Goal: Transaction & Acquisition: Download file/media

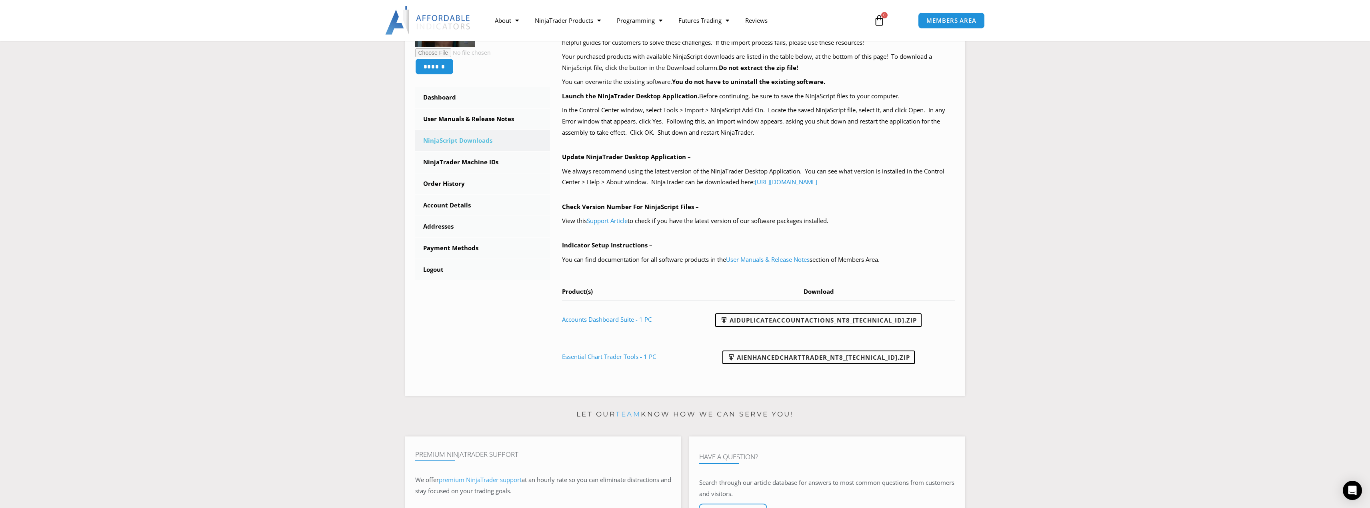
scroll to position [120, 0]
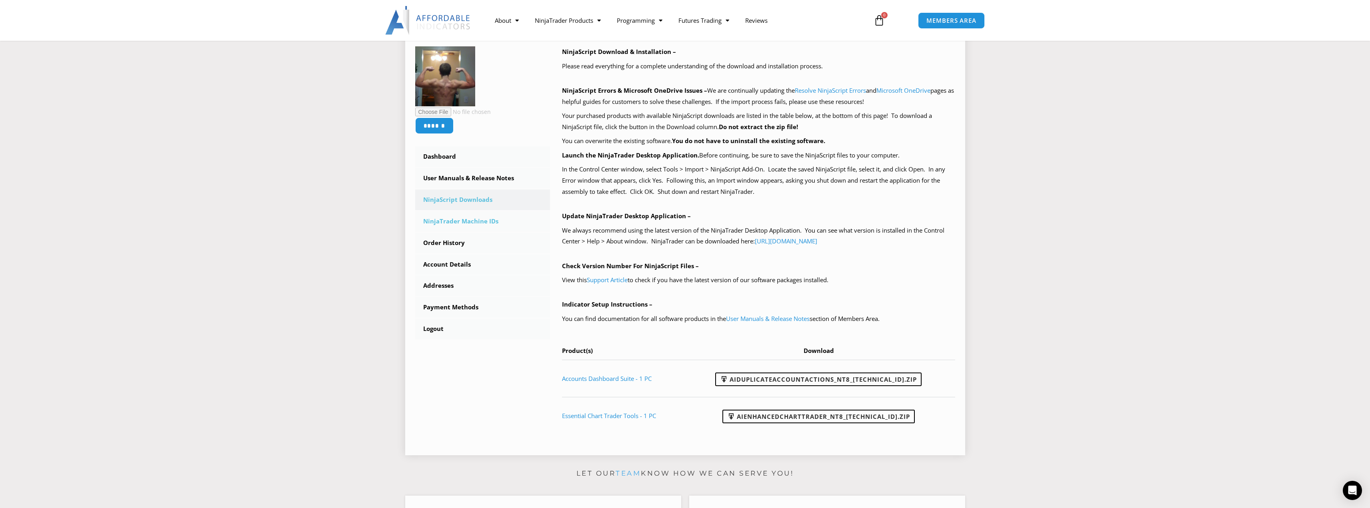
click at [460, 222] on link "NinjaTrader Machine IDs" at bounding box center [482, 221] width 135 height 21
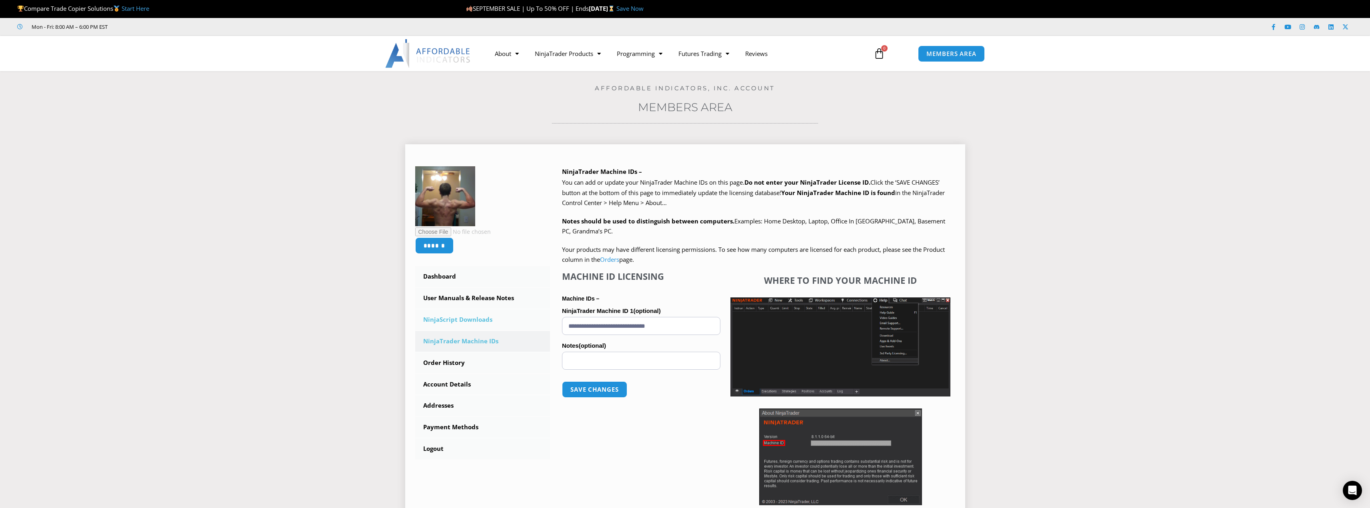
click at [481, 318] on link "NinjaScript Downloads" at bounding box center [482, 320] width 135 height 21
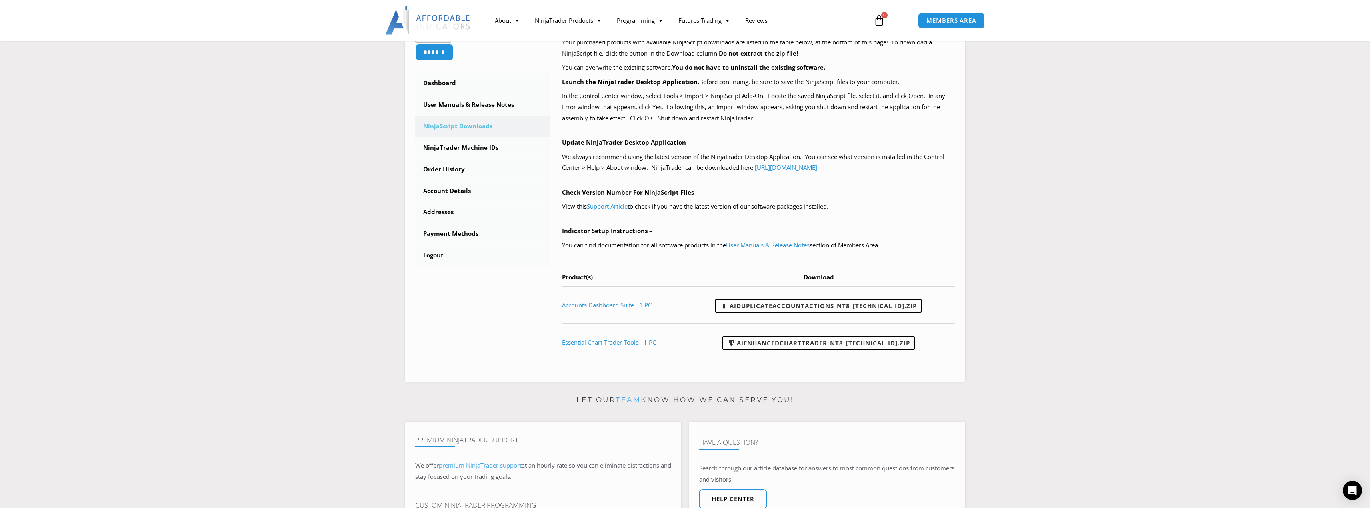
scroll to position [200, 0]
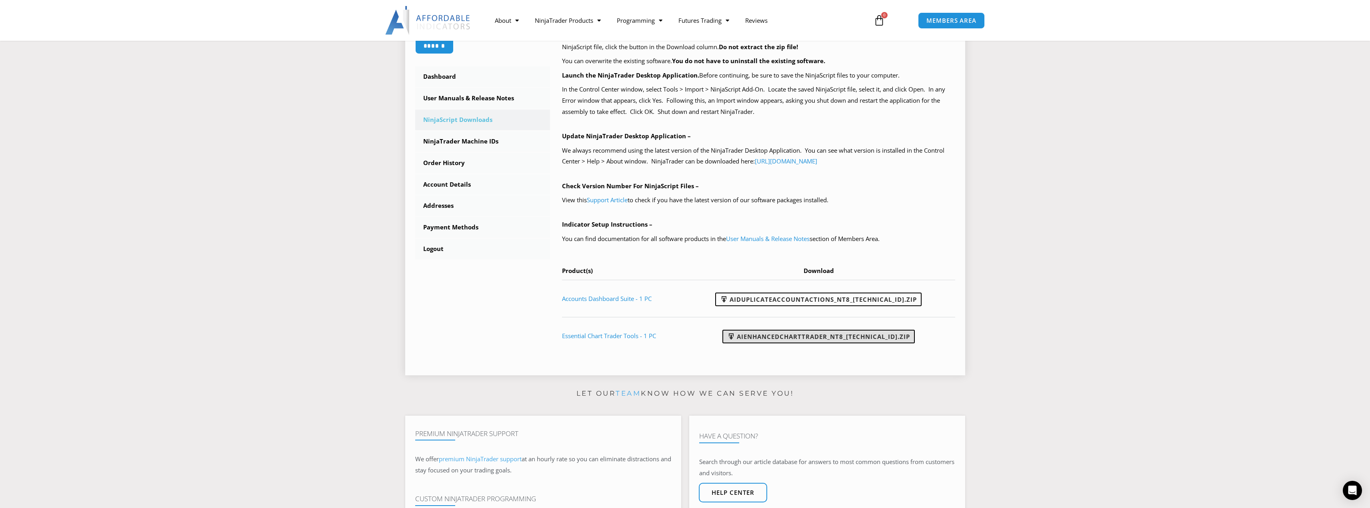
click at [774, 335] on link "AIEnhancedChartTrader_NT8_25.1.31.1.zip" at bounding box center [818, 337] width 192 height 14
